Goal: Navigation & Orientation: Find specific page/section

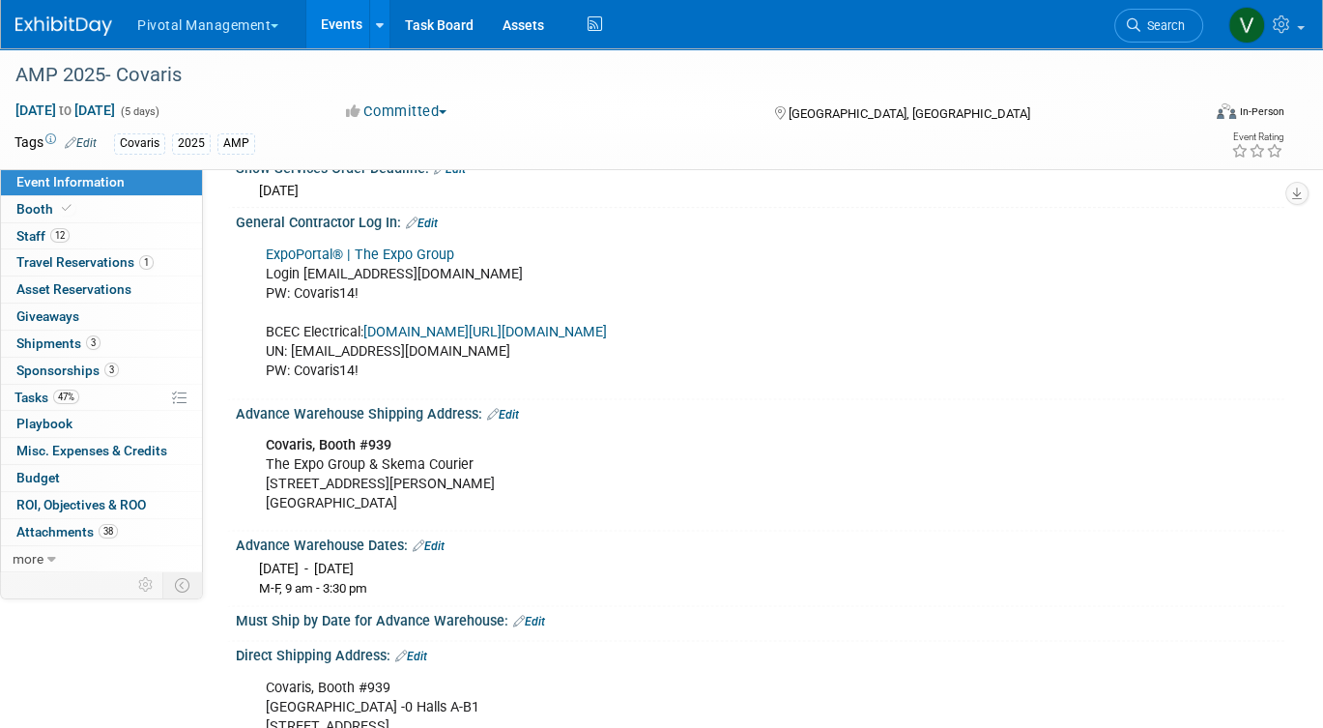
click at [347, 24] on link "Events" at bounding box center [341, 24] width 71 height 48
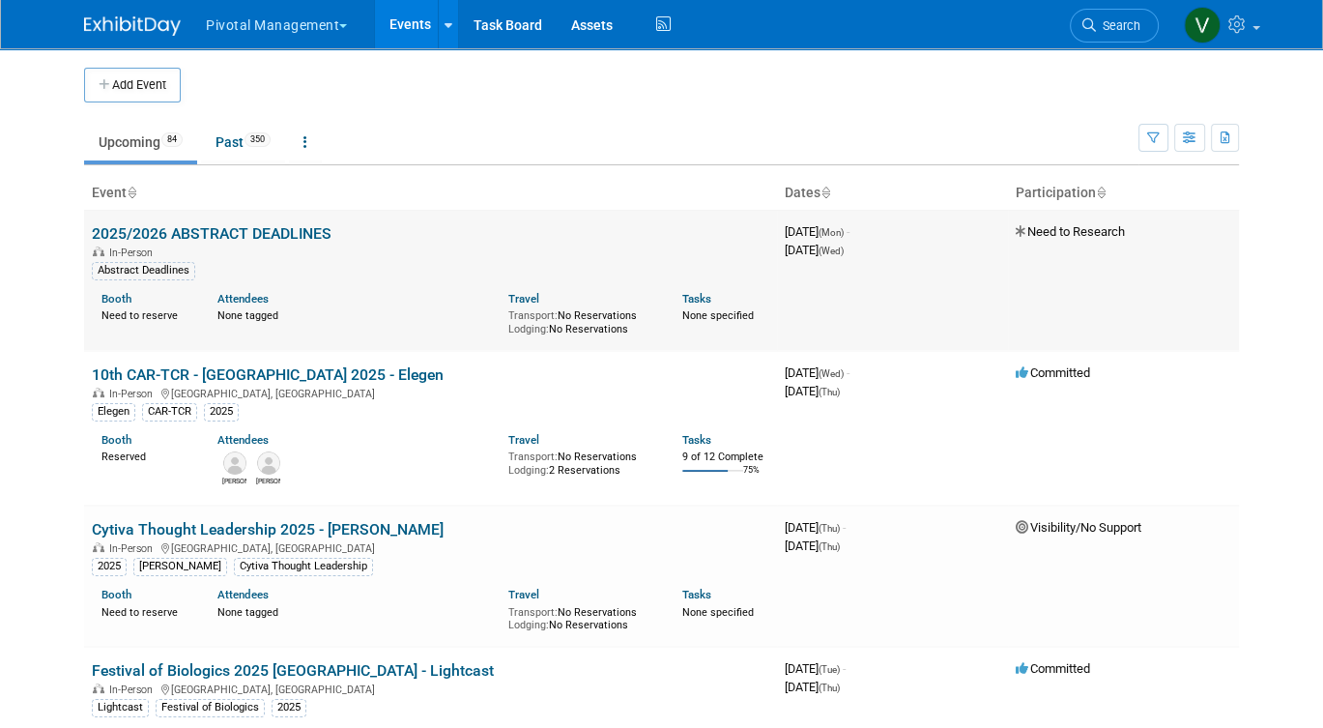
scroll to position [1407, 0]
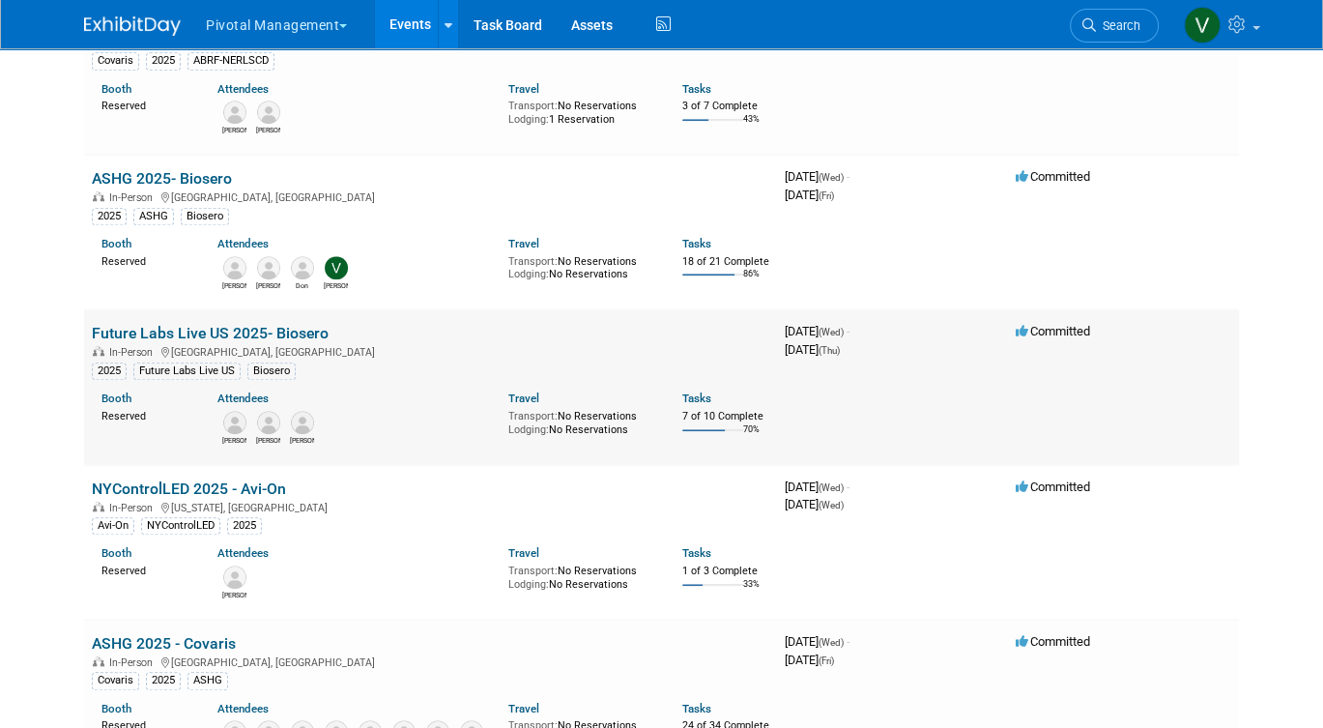
click at [289, 342] on link "Future Labs Live US 2025- Biosero" at bounding box center [210, 333] width 237 height 18
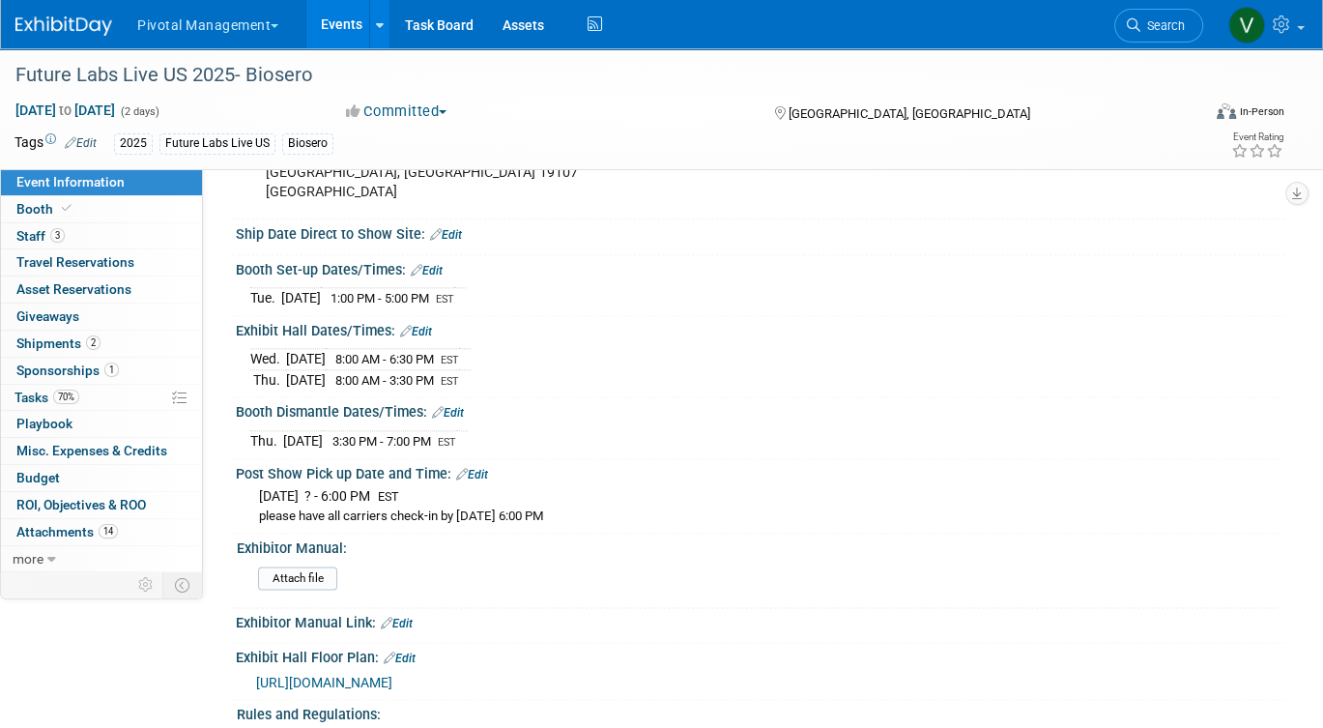
scroll to position [2196, 0]
